Goal: Check status: Check status

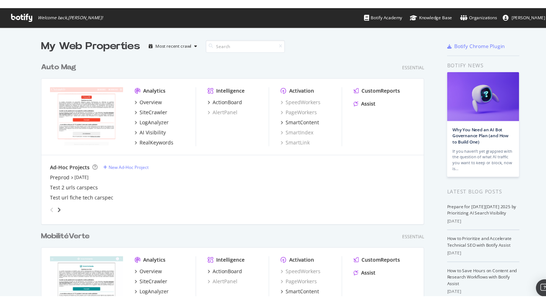
scroll to position [304, 546]
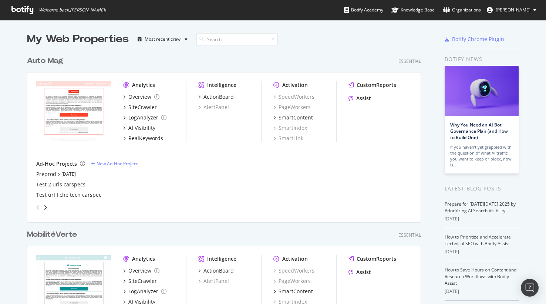
click at [221, 39] on input at bounding box center [236, 39] width 81 height 13
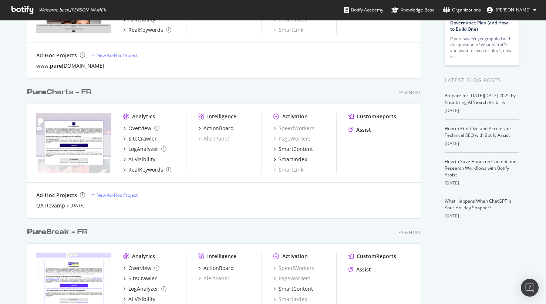
scroll to position [109, 0]
type input "pure"
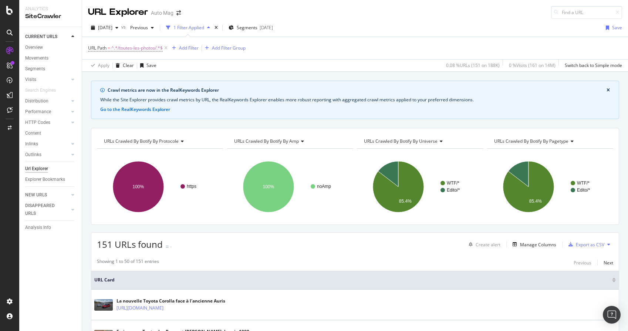
scroll to position [784, 0]
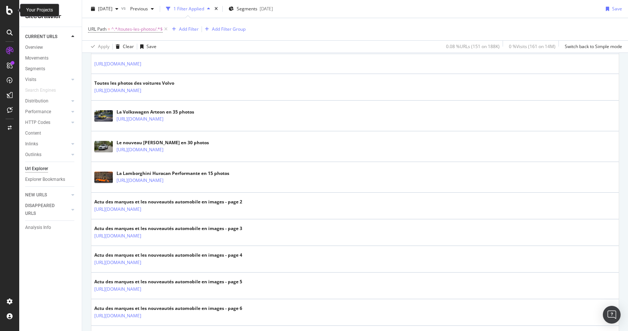
click at [9, 11] on icon at bounding box center [9, 10] width 7 height 9
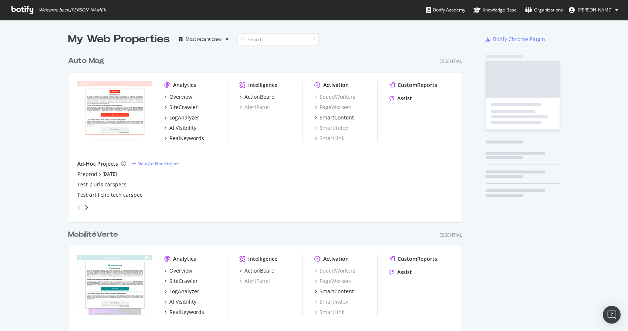
scroll to position [2381, 400]
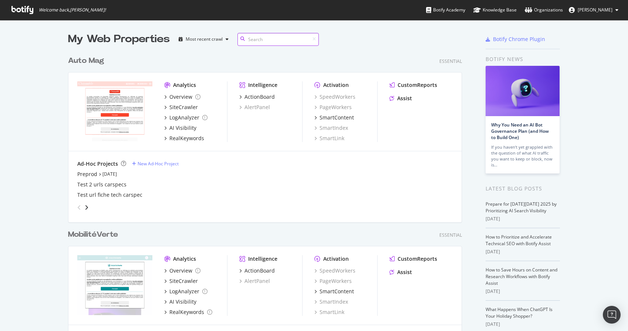
click at [254, 38] on input at bounding box center [278, 39] width 81 height 13
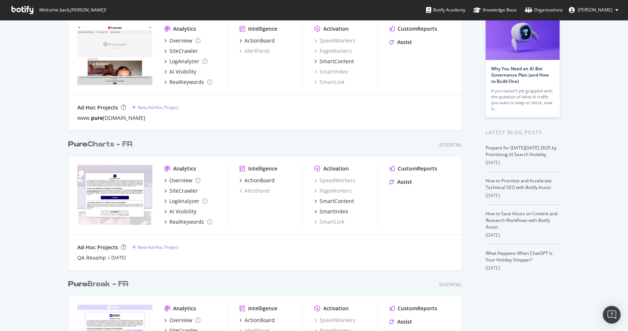
scroll to position [57, 0]
type input "pure"
click at [179, 180] on div "Overview" at bounding box center [180, 179] width 23 height 7
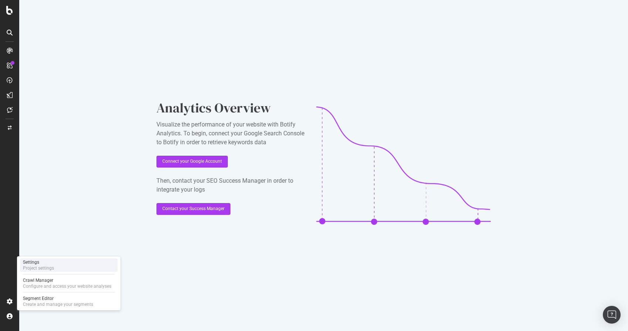
click at [35, 265] on div "Settings" at bounding box center [38, 262] width 31 height 6
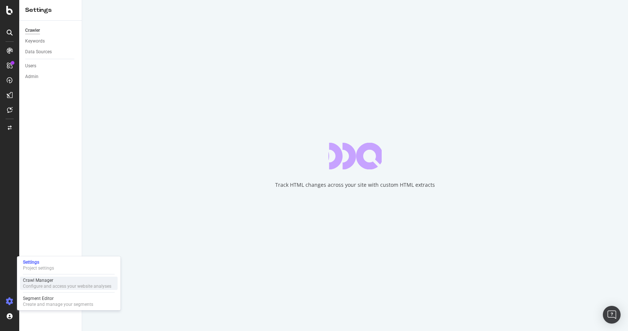
click at [67, 282] on div "Crawl Manager" at bounding box center [67, 280] width 88 height 6
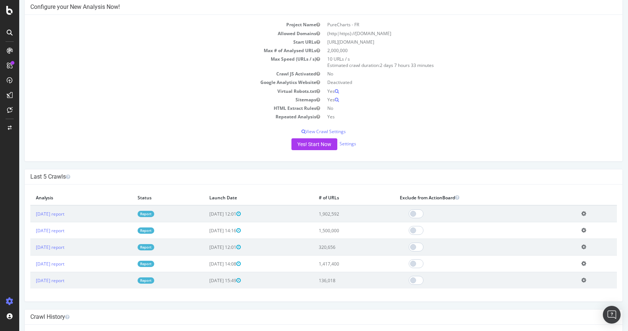
scroll to position [67, 0]
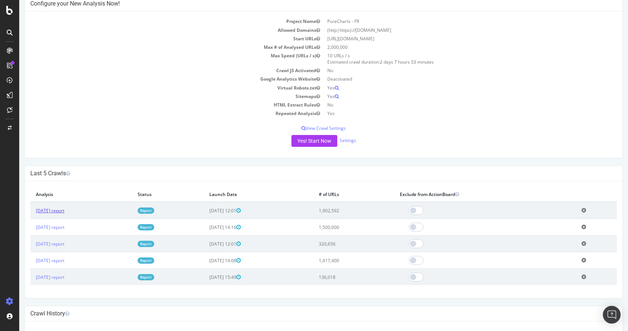
click at [64, 209] on link "[DATE] report" at bounding box center [50, 211] width 28 height 6
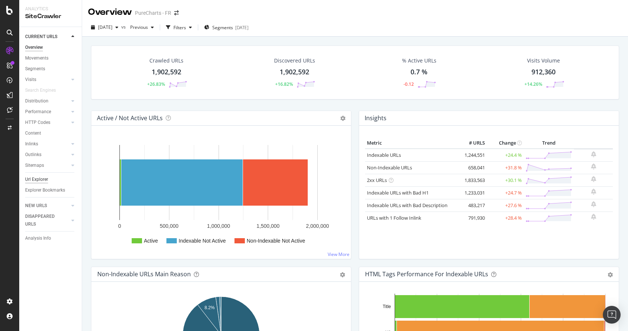
click at [37, 181] on div "Url Explorer" at bounding box center [36, 180] width 23 height 8
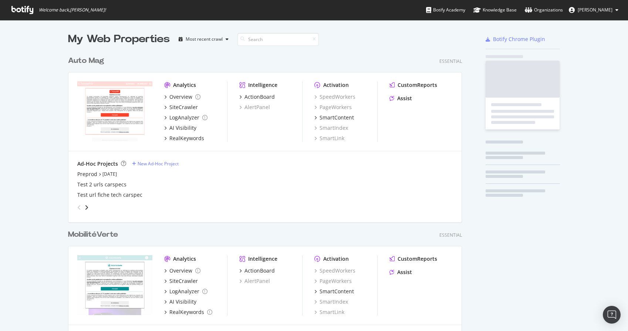
scroll to position [331, 628]
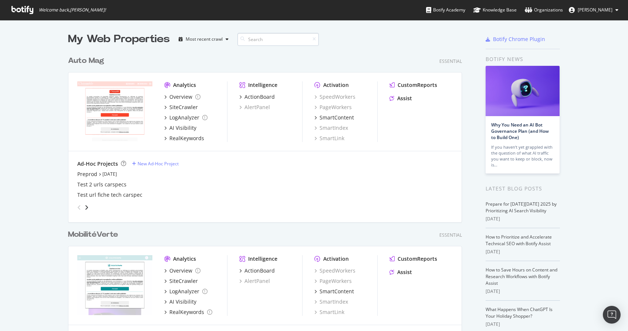
click at [259, 40] on input at bounding box center [278, 39] width 81 height 13
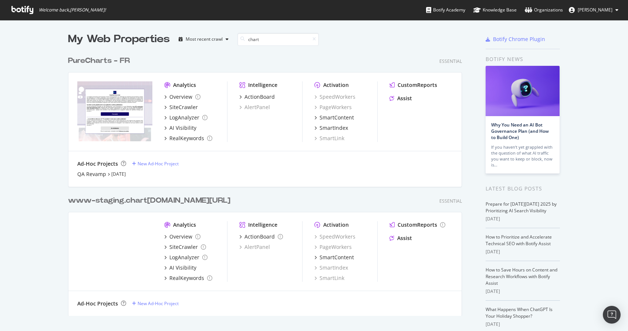
scroll to position [36, 0]
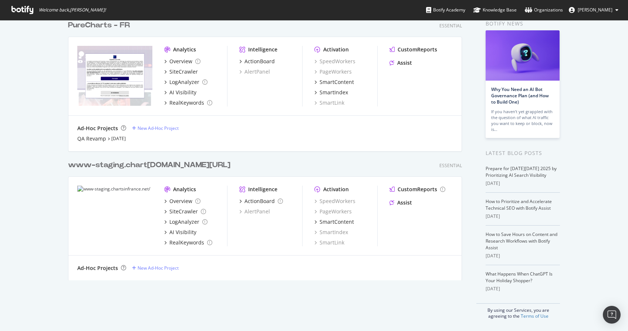
type input "chart"
click at [124, 164] on div "www-staging. chart [DOMAIN_NAME][URL]" at bounding box center [149, 165] width 162 height 11
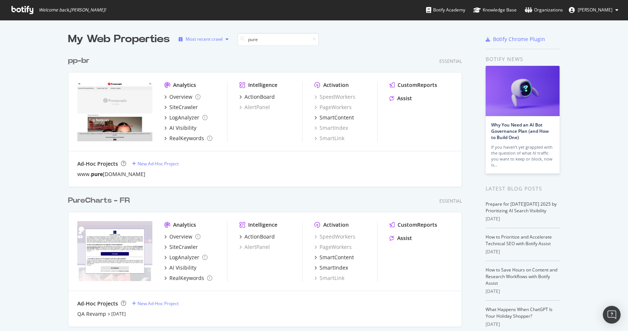
drag, startPoint x: 268, startPoint y: 37, endPoint x: 222, endPoint y: 41, distance: 46.4
click at [222, 41] on div "My Web Properties Most recent crawl pure" at bounding box center [243, 39] width 350 height 15
type input "pure"
click at [95, 314] on div "QA Revamp" at bounding box center [91, 313] width 29 height 7
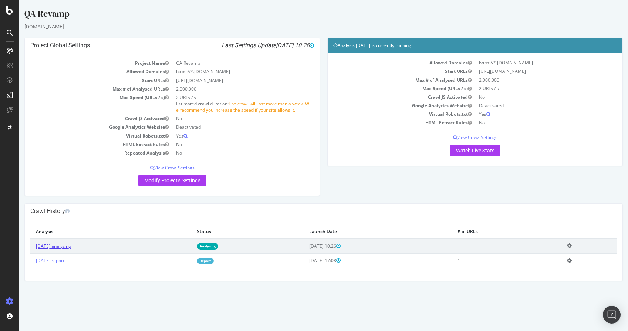
click at [47, 245] on link "[DATE] analyzing" at bounding box center [53, 246] width 35 height 6
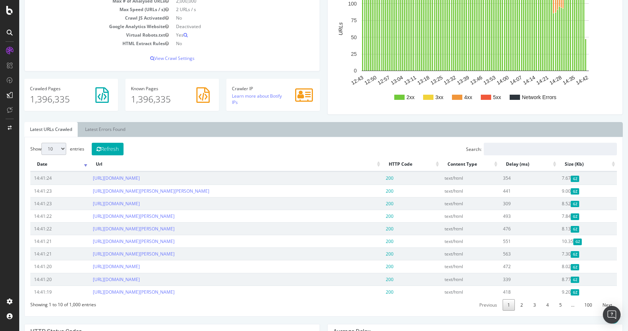
scroll to position [160, 0]
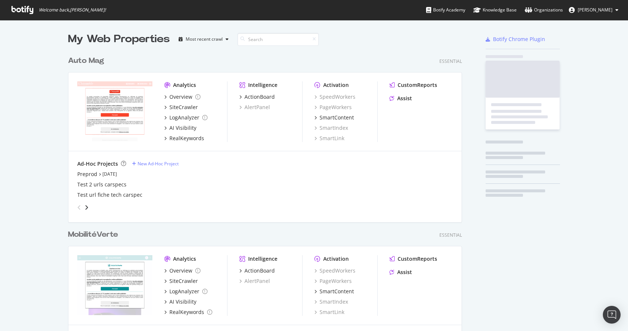
scroll to position [331, 628]
